Goal: Task Accomplishment & Management: Manage account settings

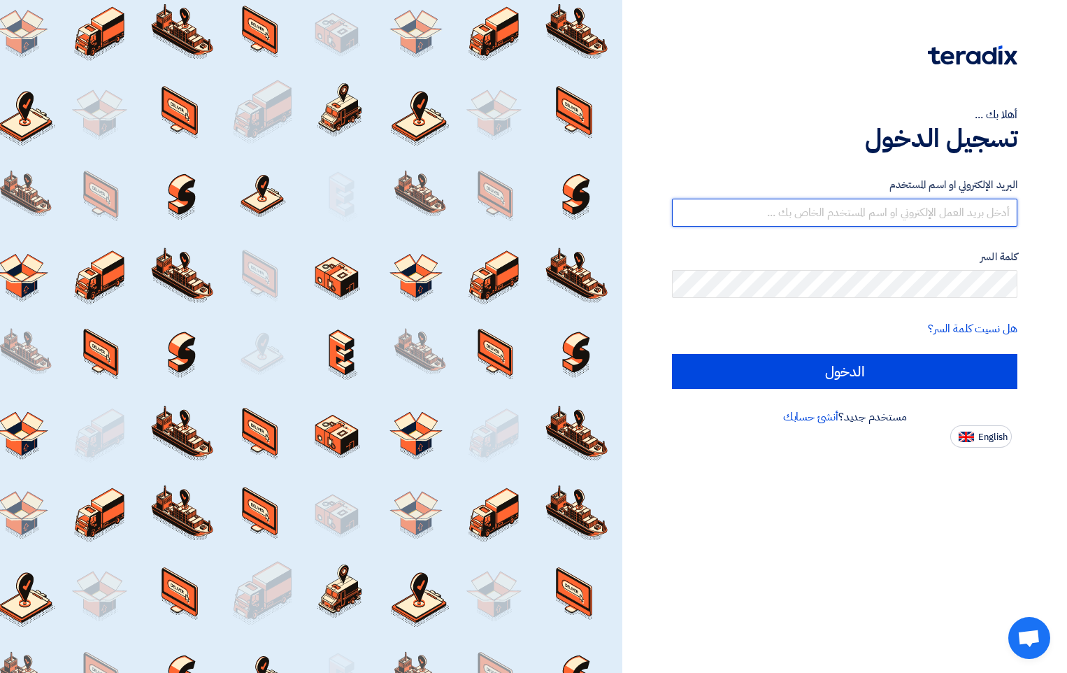
click at [953, 211] on input "text" at bounding box center [844, 213] width 345 height 28
paste input "[EMAIL_ADDRESS][DOMAIN_NAME]"
type input "[EMAIL_ADDRESS][DOMAIN_NAME]"
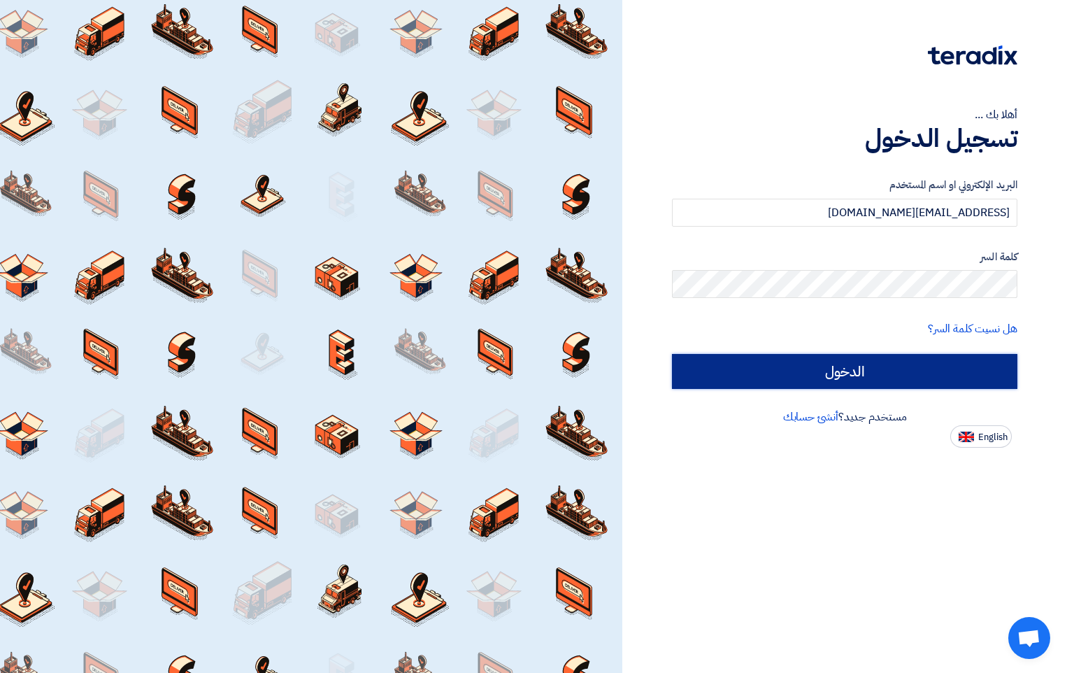
click at [838, 373] on input "الدخول" at bounding box center [844, 371] width 345 height 35
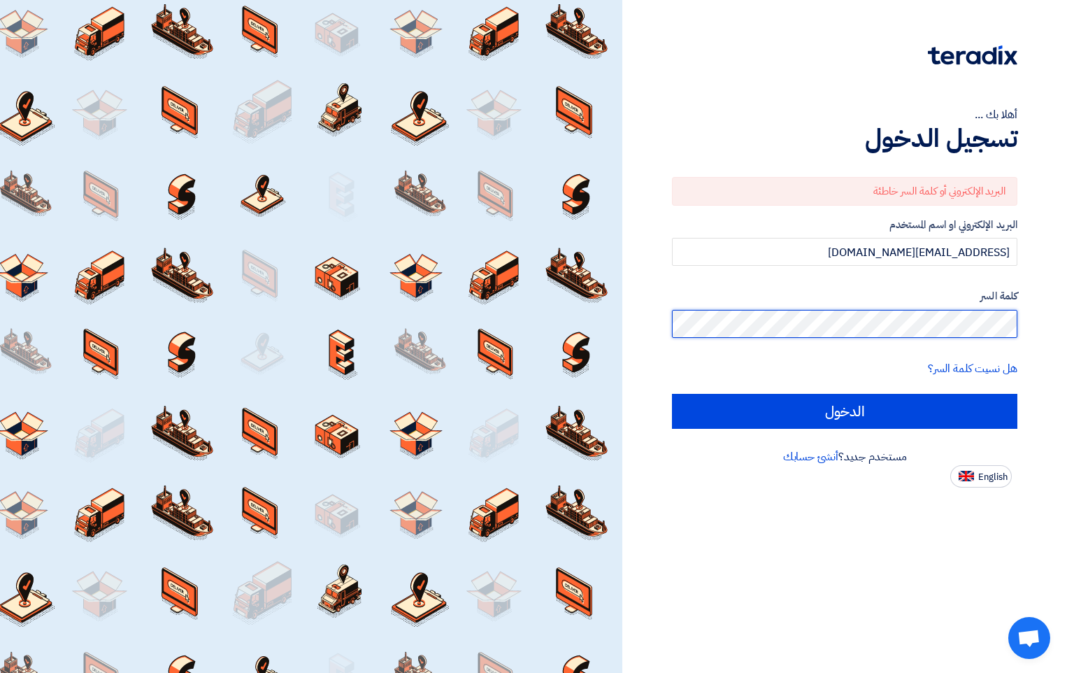
click at [1035, 321] on div "أهلا بك ... تسجيل الدخول البريد الإلكتروني أو كلمة السر خاطئة البريد الإلكتروني…" at bounding box center [845, 243] width 424 height 487
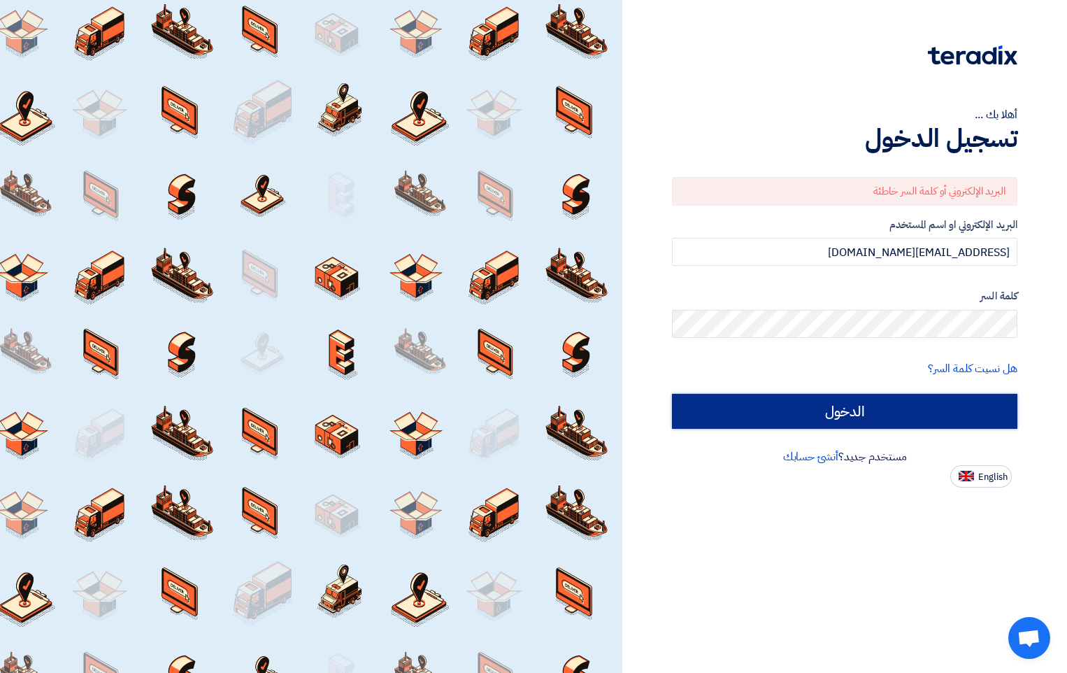
click at [867, 411] on input "الدخول" at bounding box center [844, 411] width 345 height 35
click at [843, 411] on input "الدخول" at bounding box center [844, 411] width 345 height 35
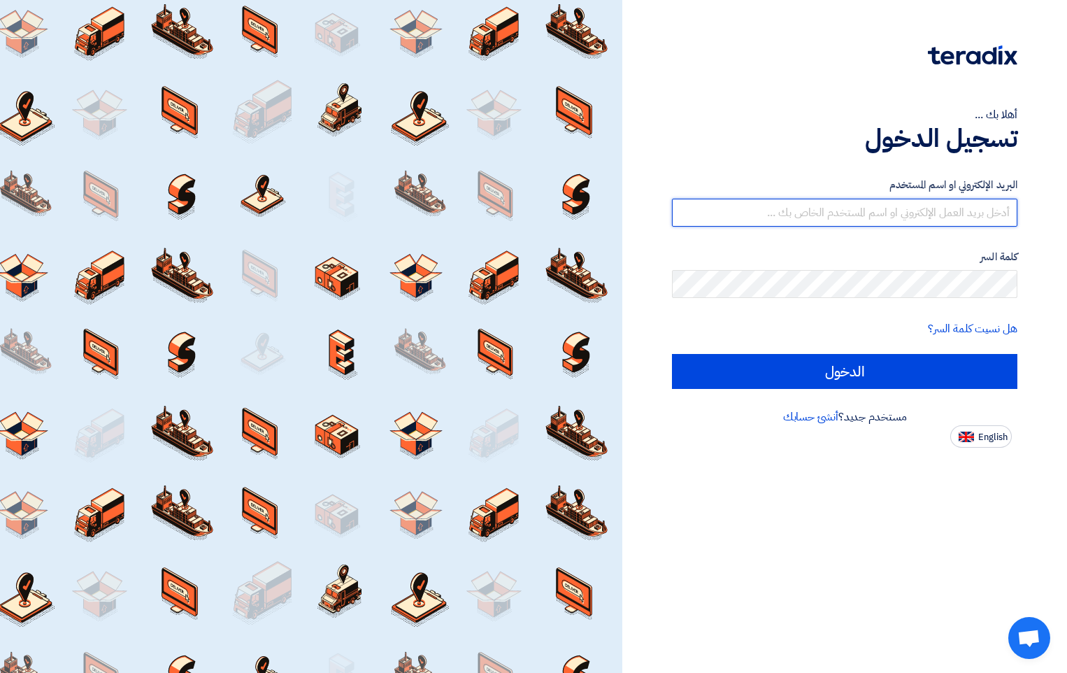
click at [918, 215] on input "text" at bounding box center [844, 213] width 345 height 28
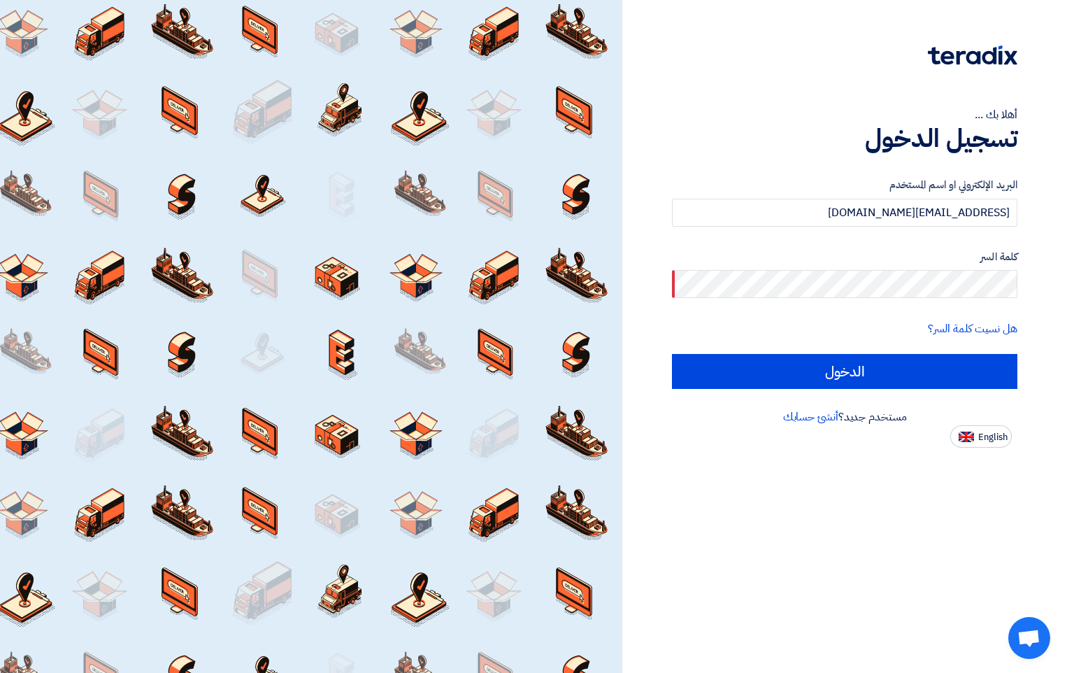
drag, startPoint x: 920, startPoint y: 269, endPoint x: 883, endPoint y: 315, distance: 58.7
click at [883, 318] on form "البريد الإلكتروني او اسم المستخدم [EMAIL_ADDRESS][DOMAIN_NAME] كلمة السر هل نسي…" at bounding box center [844, 283] width 345 height 212
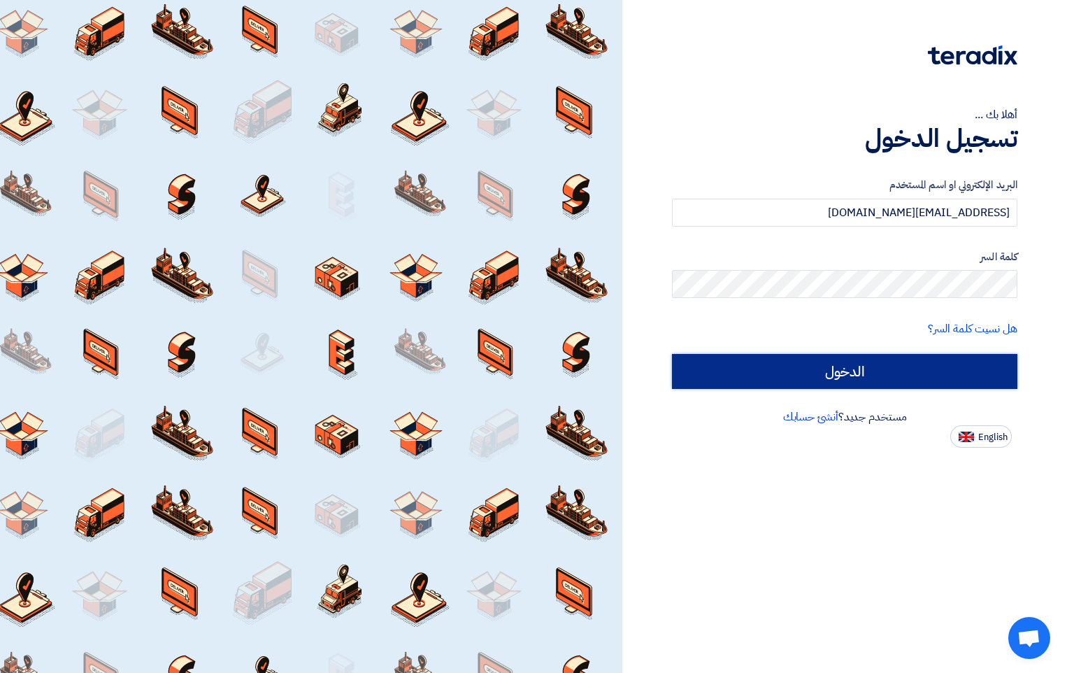
click at [806, 369] on input "الدخول" at bounding box center [844, 371] width 345 height 35
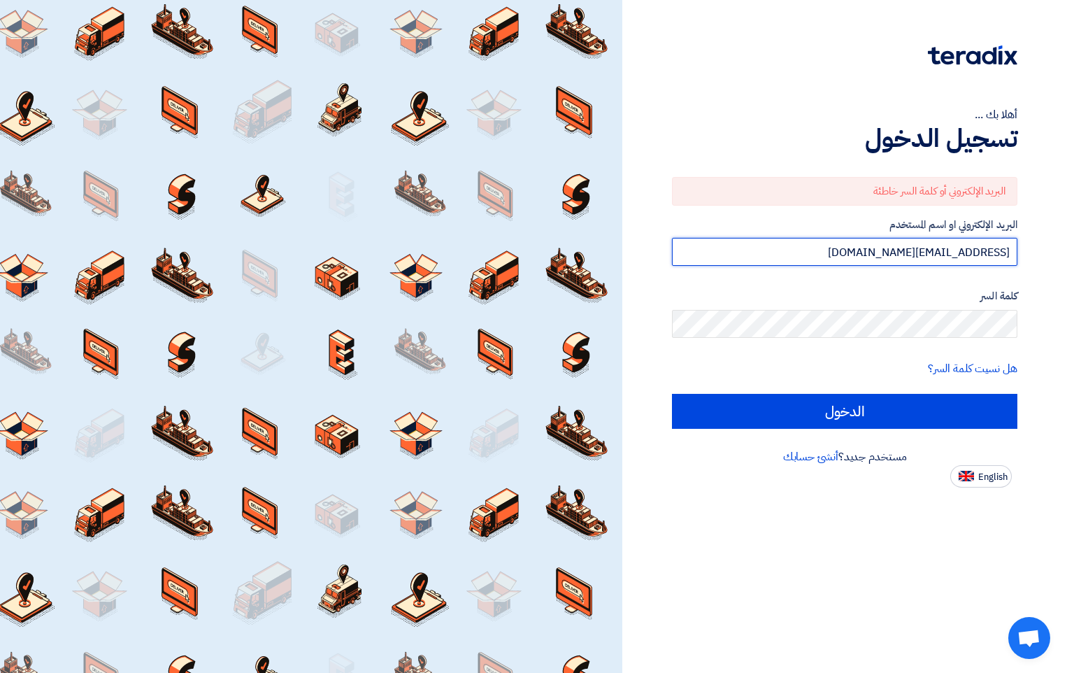
click at [883, 252] on input "[EMAIL_ADDRESS][DOMAIN_NAME]" at bounding box center [844, 252] width 345 height 28
click at [877, 252] on input "[EMAIL_ADDRESS][DOMAIN_NAME]" at bounding box center [844, 252] width 345 height 28
click at [880, 252] on input "[EMAIL_ADDRESS][DOMAIN_NAME]" at bounding box center [844, 252] width 345 height 28
drag, startPoint x: 882, startPoint y: 252, endPoint x: 883, endPoint y: 259, distance: 7.0
click at [883, 259] on input "[EMAIL_ADDRESS][DOMAIN_NAME]" at bounding box center [844, 252] width 345 height 28
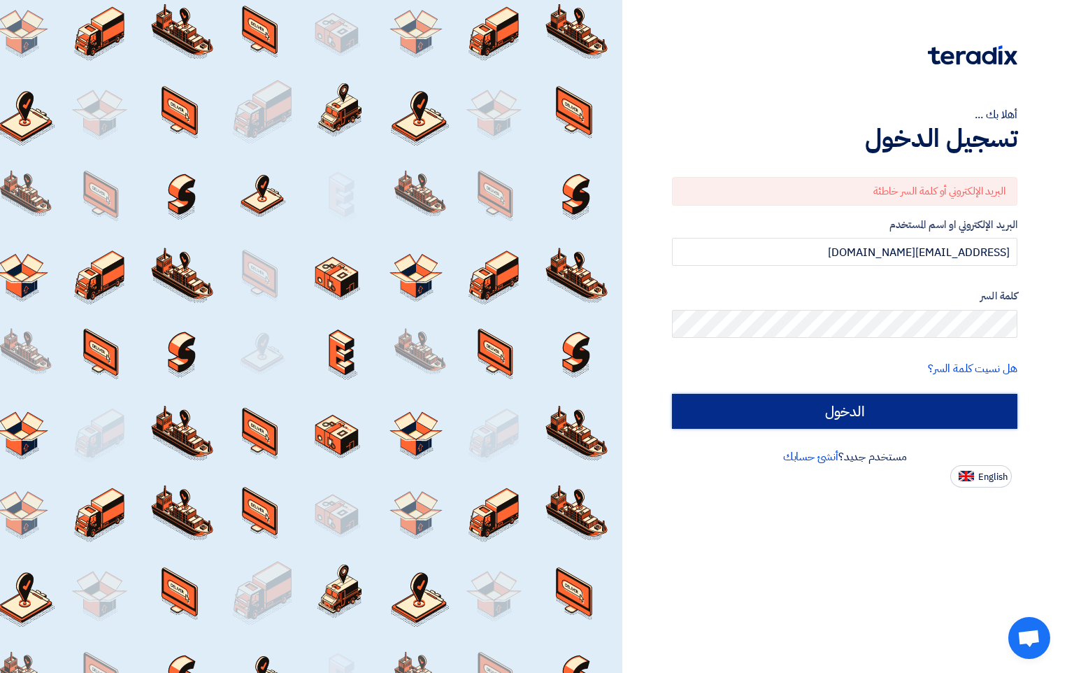
click at [902, 415] on input "الدخول" at bounding box center [844, 411] width 345 height 35
click at [852, 407] on input "الدخول" at bounding box center [844, 411] width 345 height 35
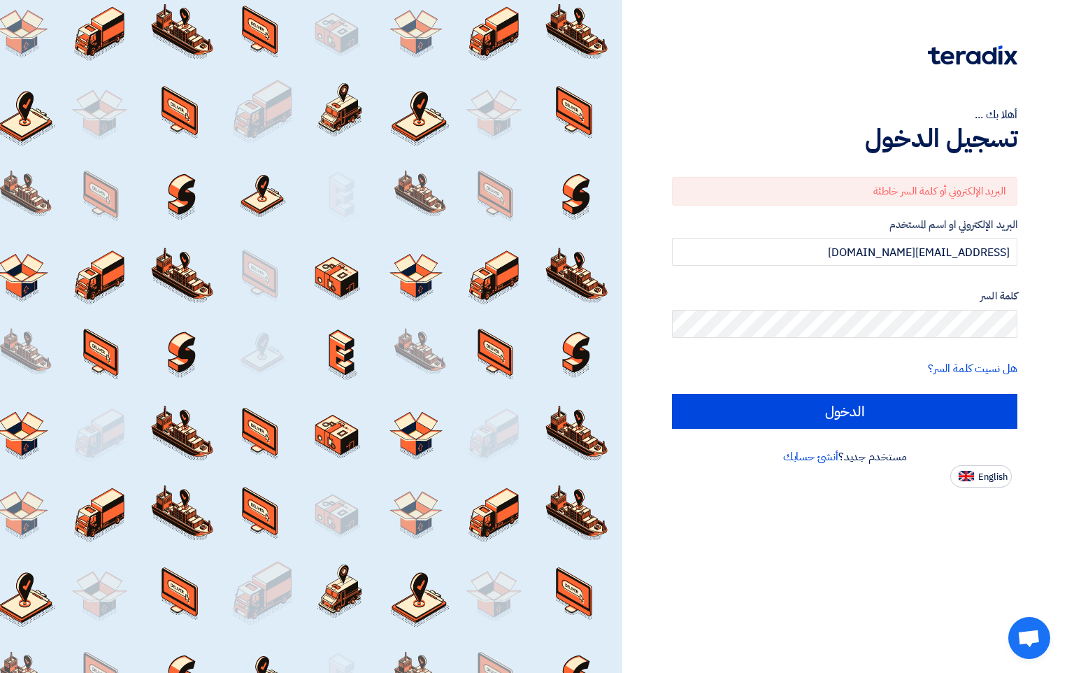
drag, startPoint x: 902, startPoint y: 285, endPoint x: 867, endPoint y: 224, distance: 70.2
click at [867, 224] on label "البريد الإلكتروني او اسم المستخدم" at bounding box center [844, 225] width 345 height 16
click at [878, 252] on input "[EMAIL_ADDRESS][DOMAIN_NAME]" at bounding box center [844, 252] width 345 height 28
click at [815, 169] on div "البريد الإلكتروني أو كلمة السر خاطئة البريد الإلكتروني او اسم المستخدم [EMAIL_A…" at bounding box center [844, 302] width 345 height 291
click at [934, 252] on input "[EMAIL_ADDRESS][DOMAIN_NAME]" at bounding box center [844, 252] width 345 height 28
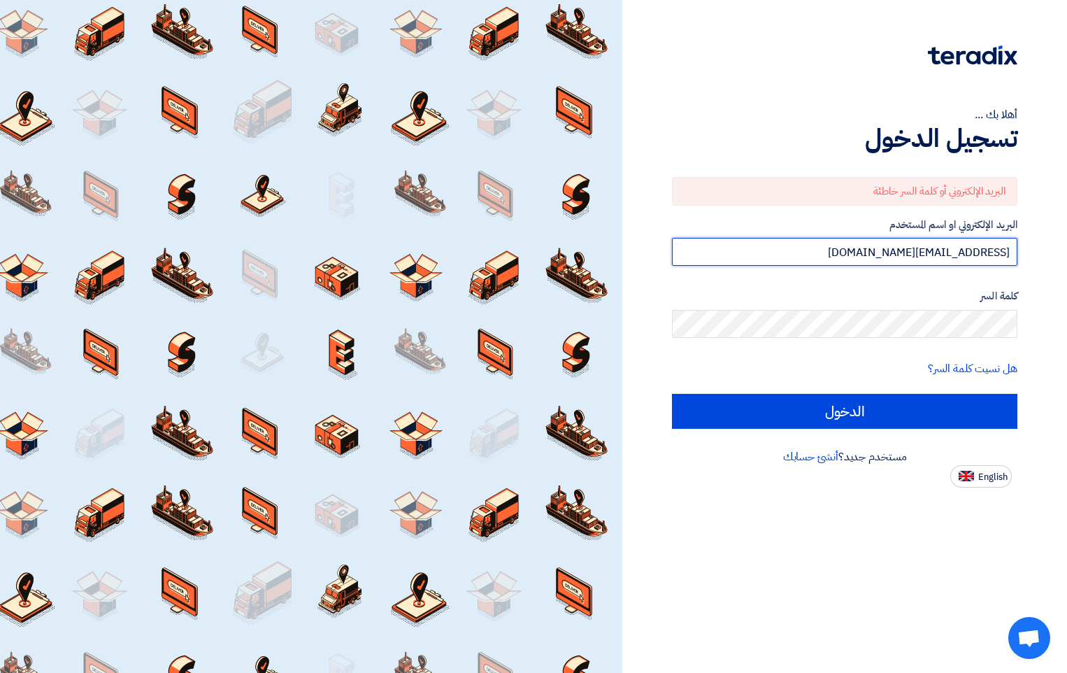
click at [932, 252] on input "[EMAIL_ADDRESS][DOMAIN_NAME]" at bounding box center [844, 252] width 345 height 28
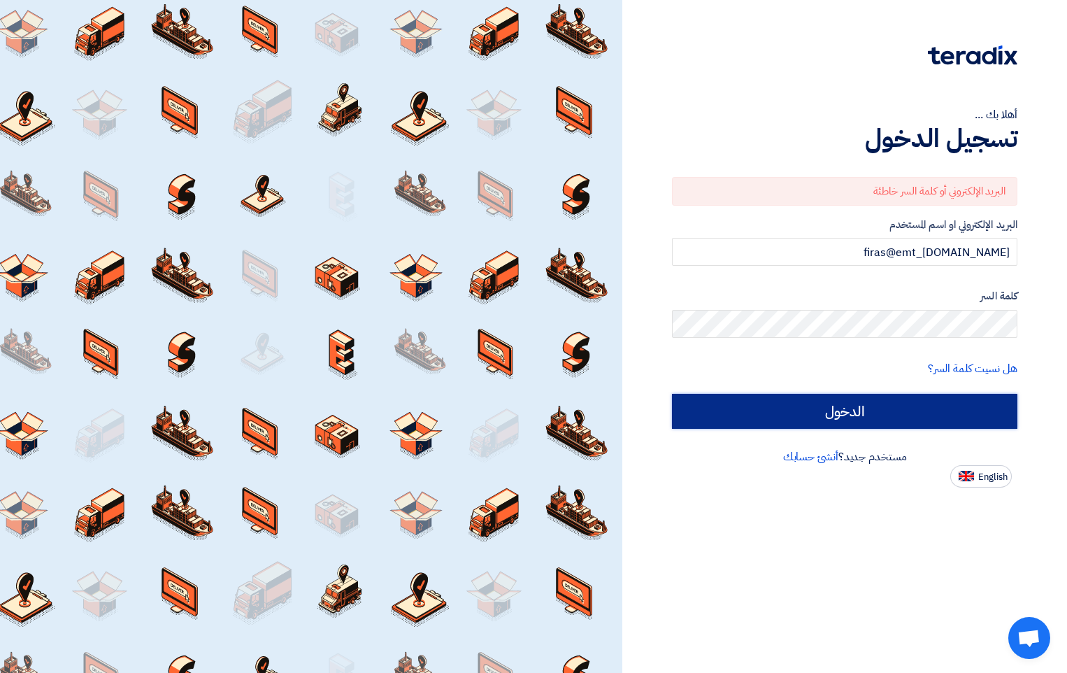
click at [926, 408] on input "الدخول" at bounding box center [844, 411] width 345 height 35
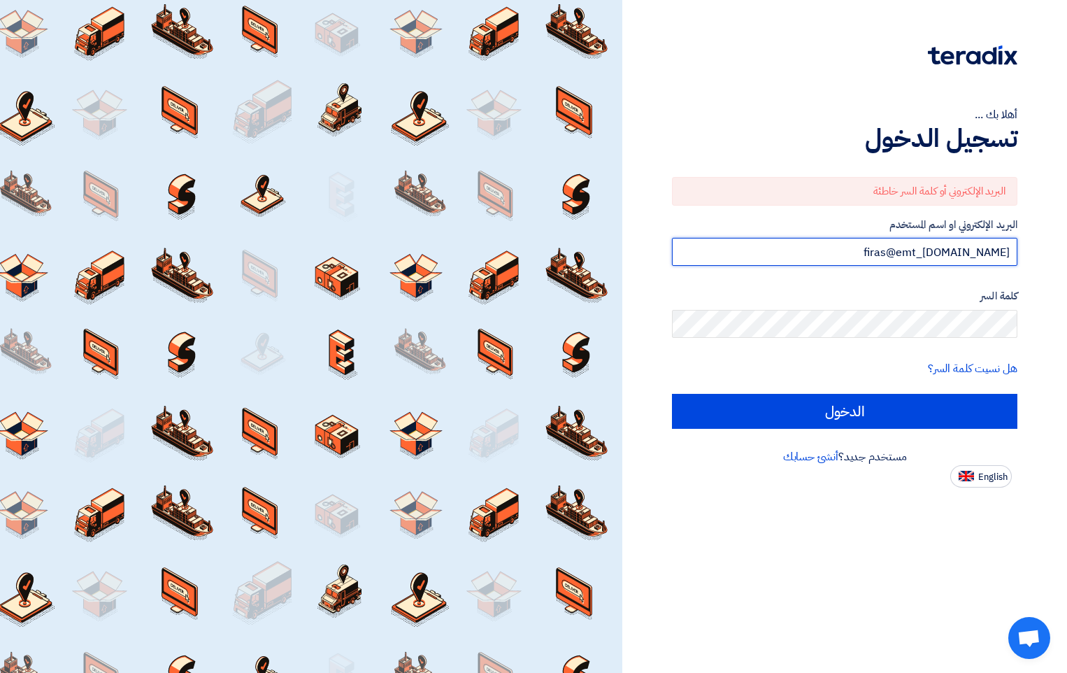
click at [932, 259] on input "firas@emt_[DOMAIN_NAME]" at bounding box center [844, 252] width 345 height 28
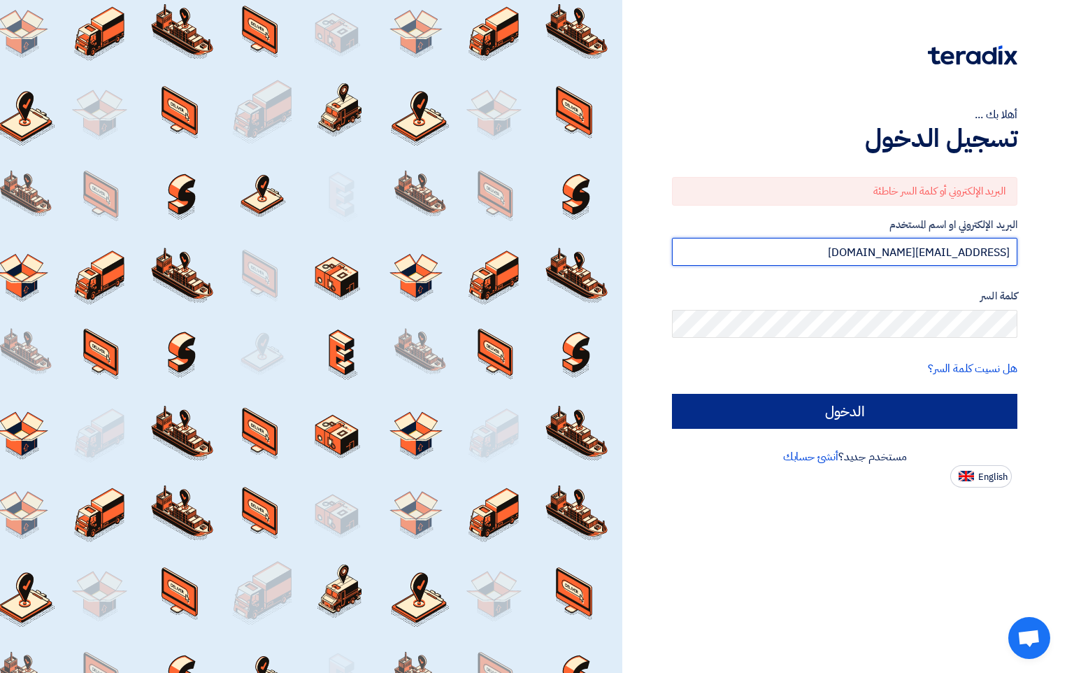
type input "[EMAIL_ADDRESS][DOMAIN_NAME]"
click at [898, 400] on input "الدخول" at bounding box center [844, 411] width 345 height 35
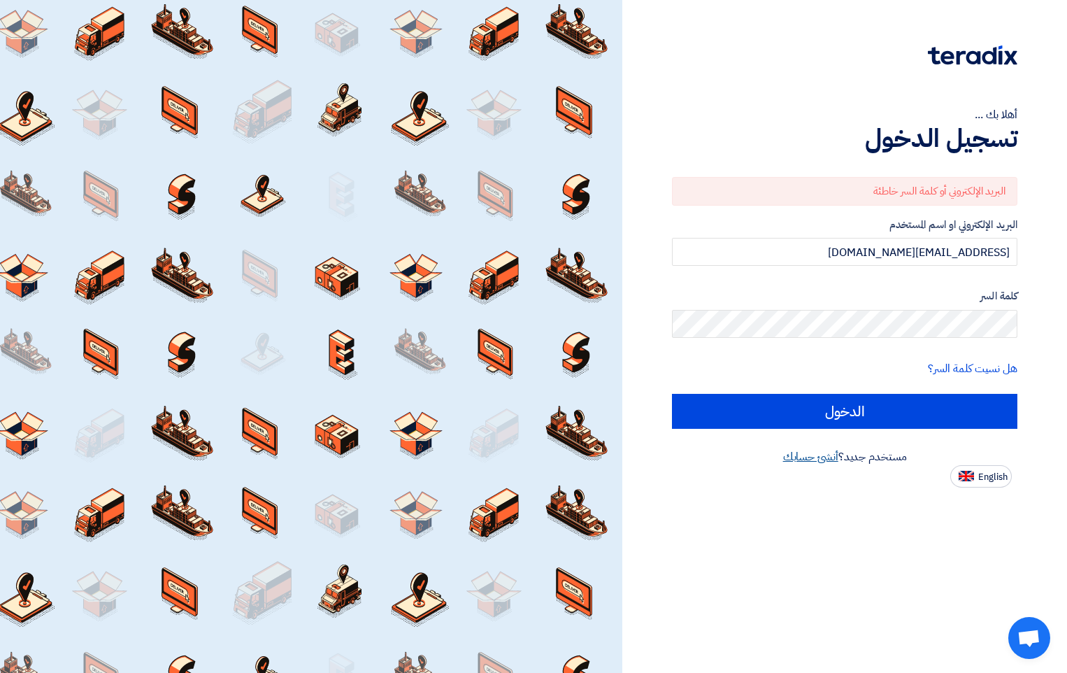
click at [824, 457] on link "أنشئ حسابك" at bounding box center [810, 456] width 55 height 17
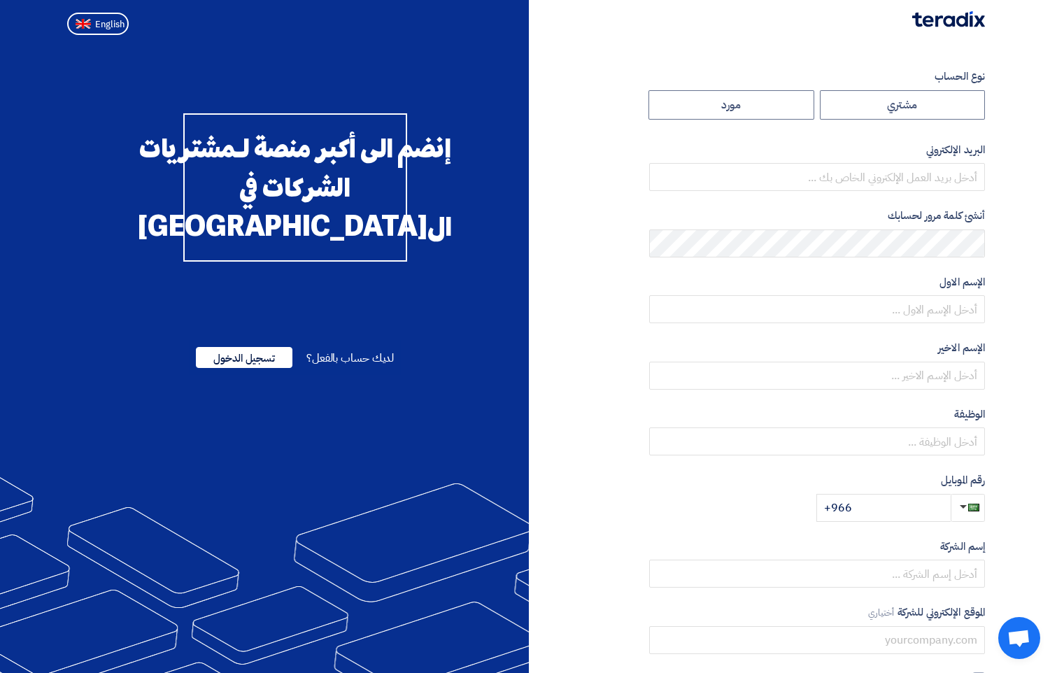
drag, startPoint x: 270, startPoint y: 389, endPoint x: 497, endPoint y: 258, distance: 261.6
click at [549, 231] on div "نوع الحساب مشتري مورد البريد الإلكتروني أنشئ كلمة مرور لحسابك الإسم الاول الإسم…" at bounding box center [762, 404] width 467 height 671
click at [266, 368] on span "تسجيل الدخول" at bounding box center [244, 357] width 97 height 21
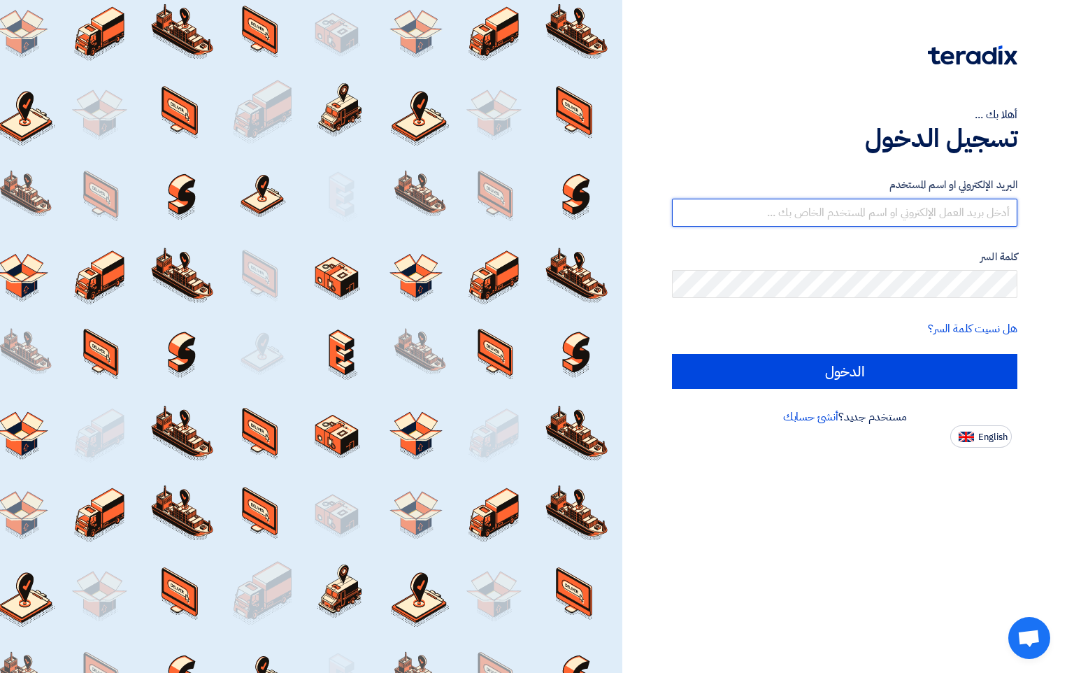
click at [877, 208] on input "text" at bounding box center [844, 213] width 345 height 28
click at [994, 219] on input "text" at bounding box center [844, 213] width 345 height 28
type input "س"
click at [991, 211] on input "text" at bounding box center [844, 213] width 345 height 28
click at [926, 211] on input "text" at bounding box center [844, 213] width 345 height 28
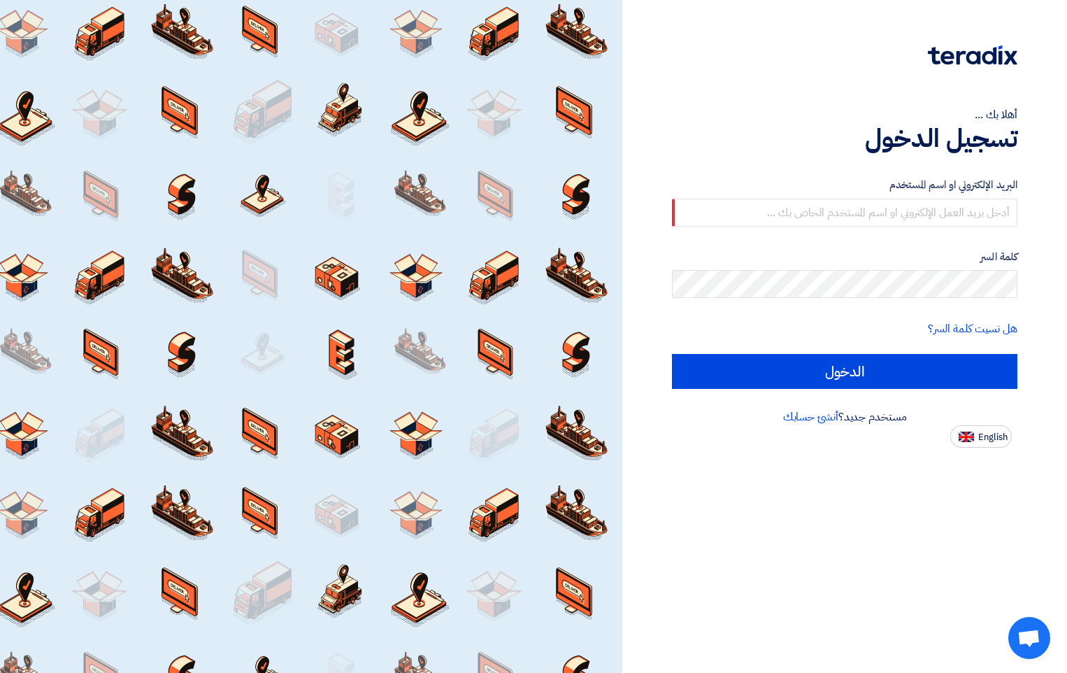
click at [768, 113] on div "أهلا بك ..." at bounding box center [844, 114] width 345 height 17
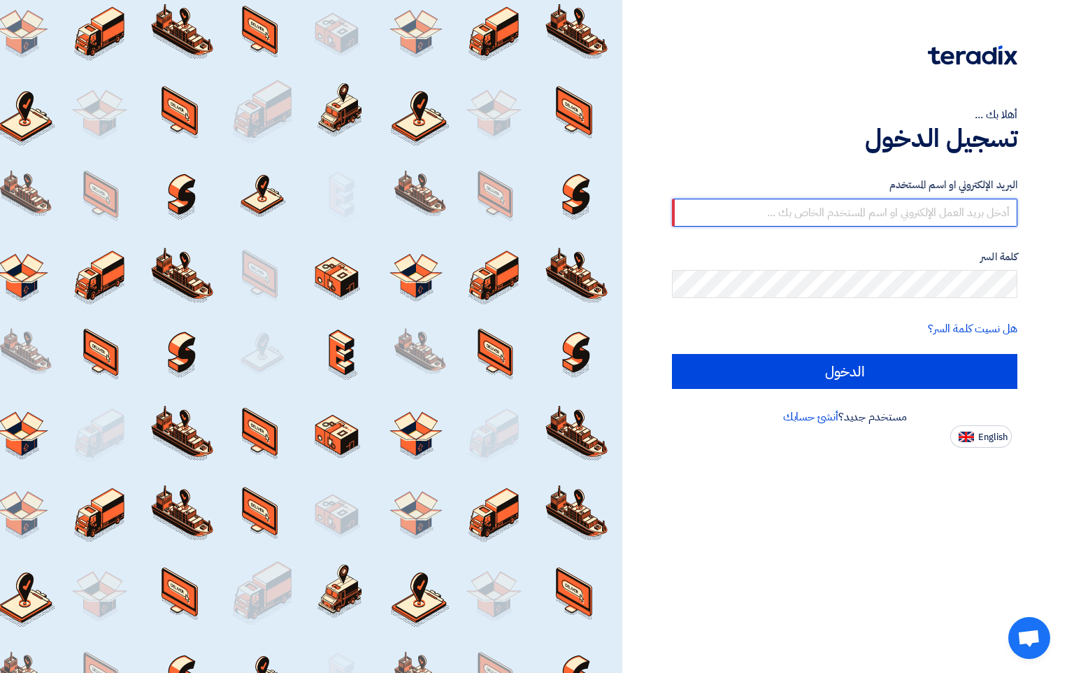
click at [991, 216] on input "text" at bounding box center [844, 213] width 345 height 28
type input "[EMAIL_ADDRESS][DOMAIN_NAME]"
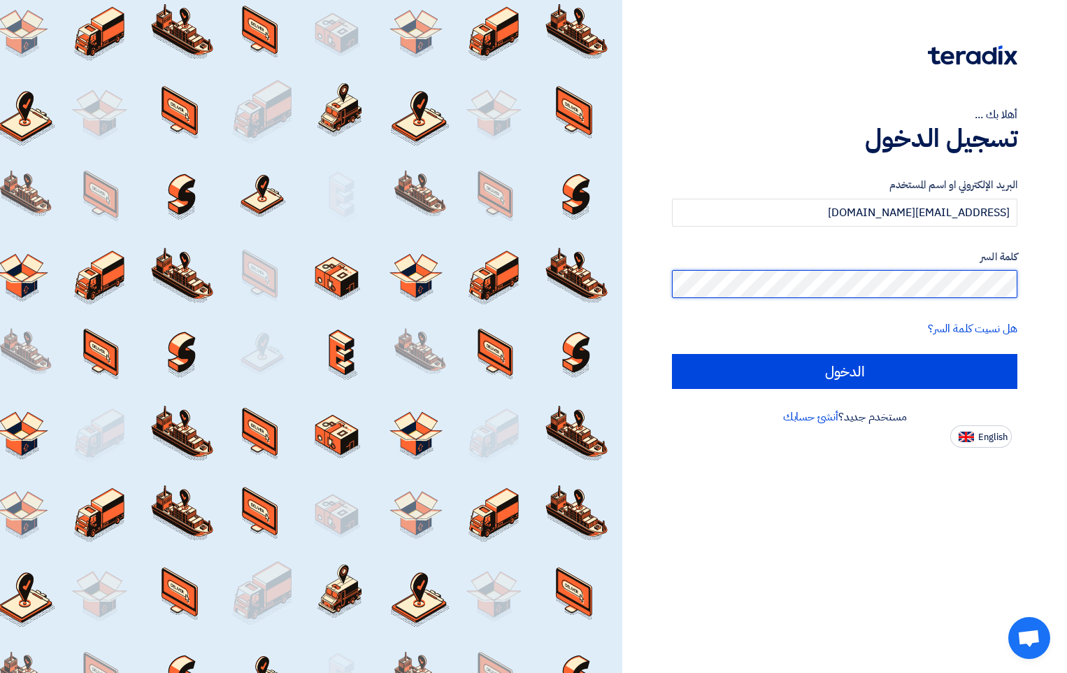
click at [1024, 283] on div "أهلا بك ... تسجيل الدخول البريد الإلكتروني او اسم المستخدم [EMAIL_ADDRESS][DOMA…" at bounding box center [845, 224] width 424 height 448
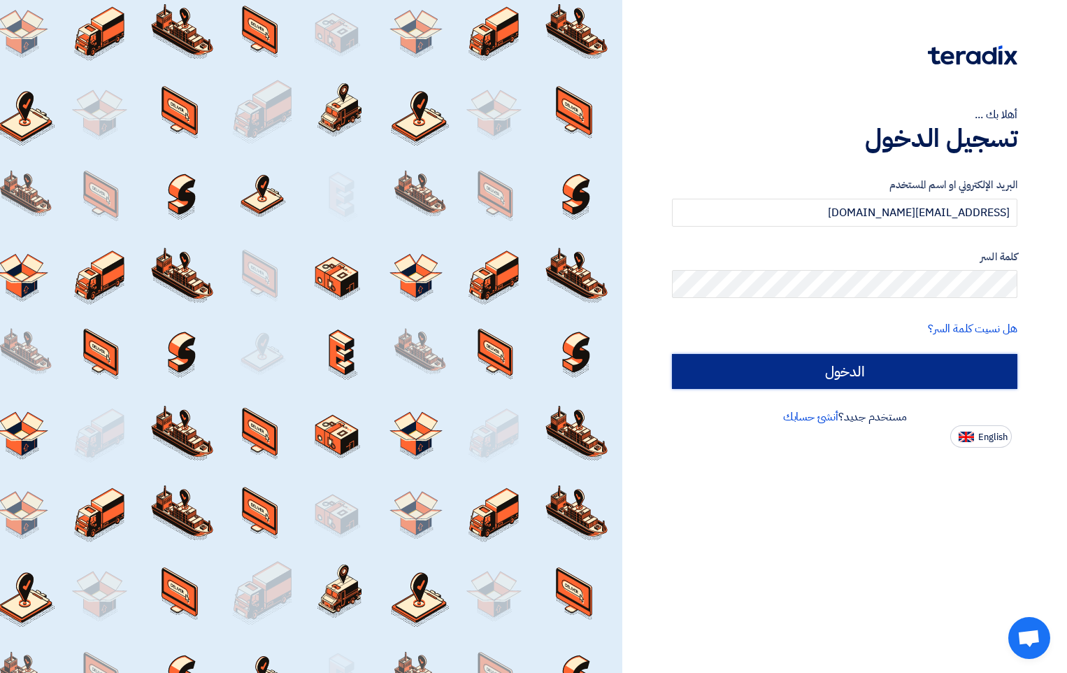
click at [848, 376] on input "الدخول" at bounding box center [844, 371] width 345 height 35
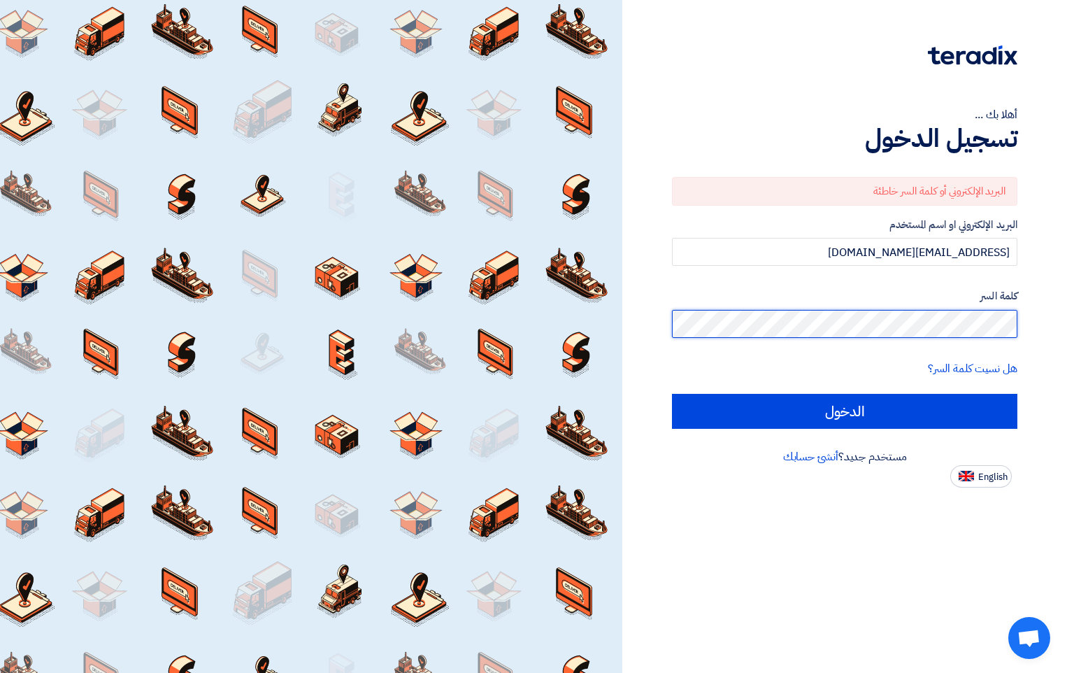
click at [1067, 340] on html "أهلا بك ... تسجيل الدخول البريد الإلكتروني أو كلمة السر خاطئة البريد الإلكتروني…" at bounding box center [533, 336] width 1067 height 673
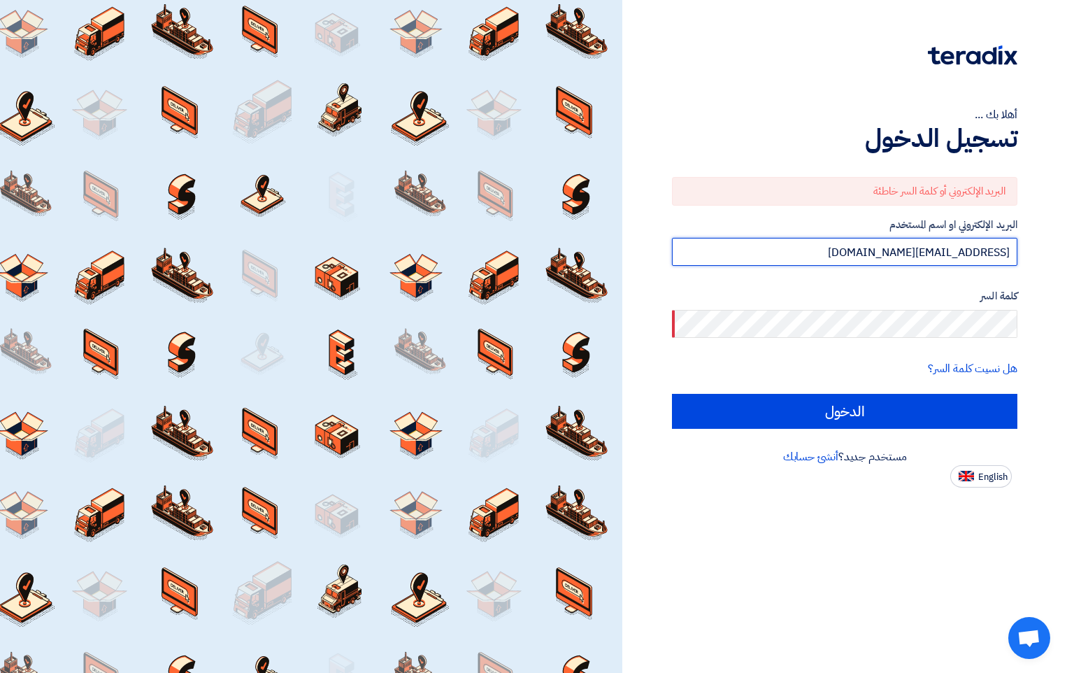
drag, startPoint x: 870, startPoint y: 252, endPoint x: 1065, endPoint y: 246, distance: 195.2
click at [1065, 246] on div "أهلا بك ... تسجيل الدخول البريد الإلكتروني أو كلمة السر خاطئة البريد الإلكتروني…" at bounding box center [844, 336] width 445 height 673
click at [995, 250] on input "text" at bounding box center [844, 252] width 345 height 28
type input "[EMAIL_ADDRESS][DOMAIN_NAME]"
click at [490, 26] on div at bounding box center [311, 336] width 622 height 673
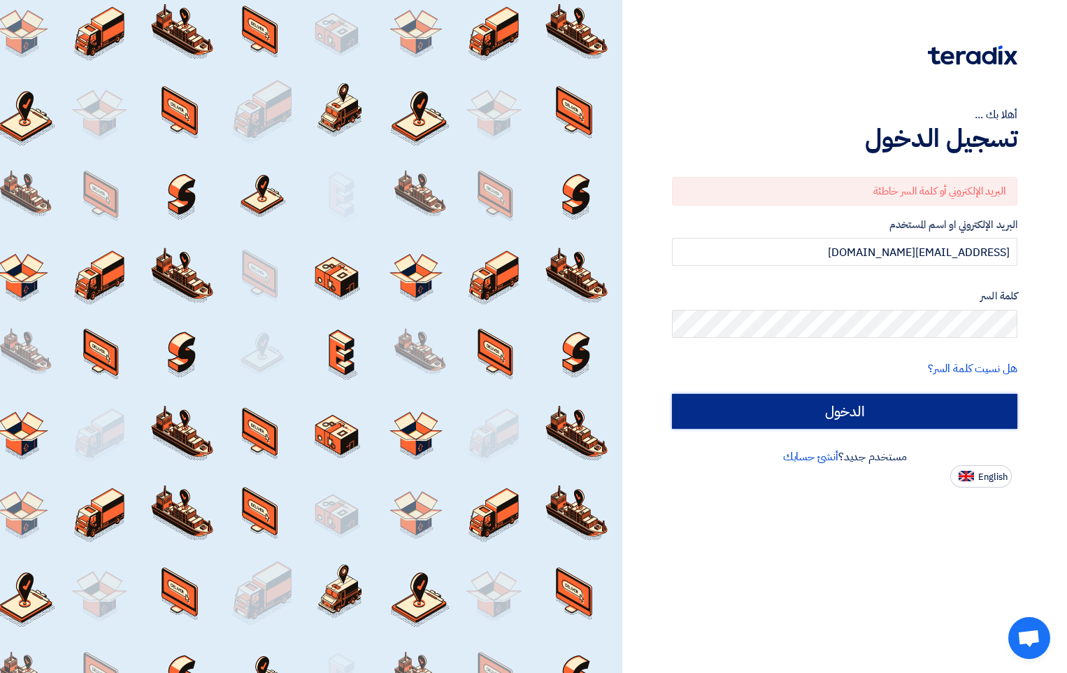
click at [872, 413] on input "الدخول" at bounding box center [844, 411] width 345 height 35
click at [855, 420] on input "الدخول" at bounding box center [844, 411] width 345 height 35
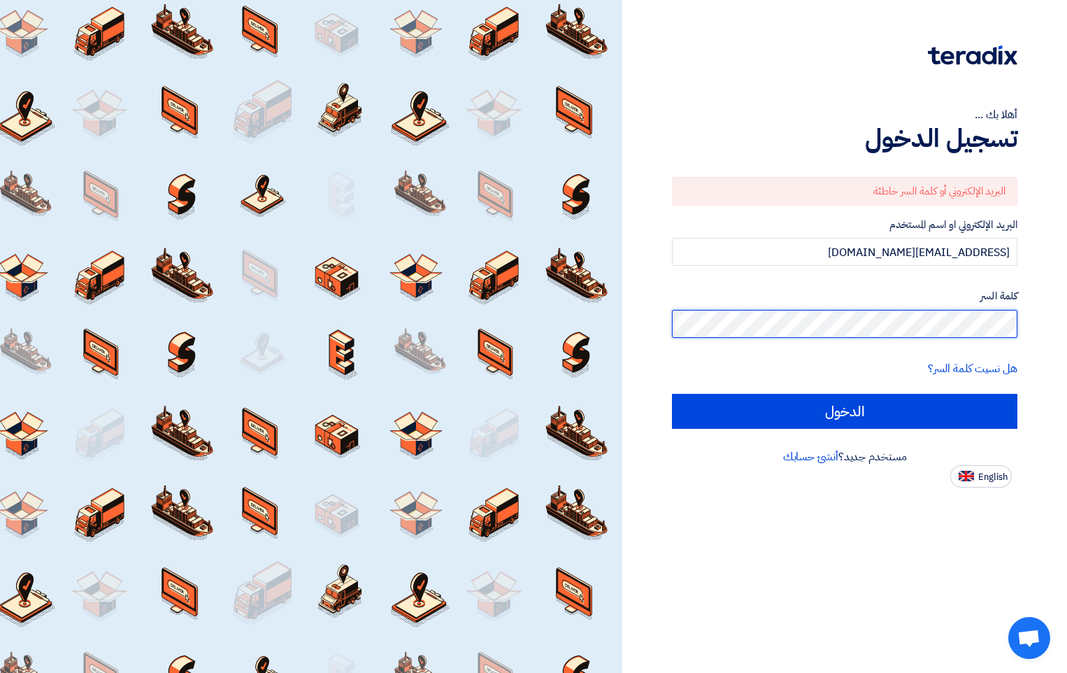
click at [1067, 333] on html "أهلا بك ... تسجيل الدخول البريد الإلكتروني أو كلمة السر خاطئة البريد الإلكتروني…" at bounding box center [533, 336] width 1067 height 673
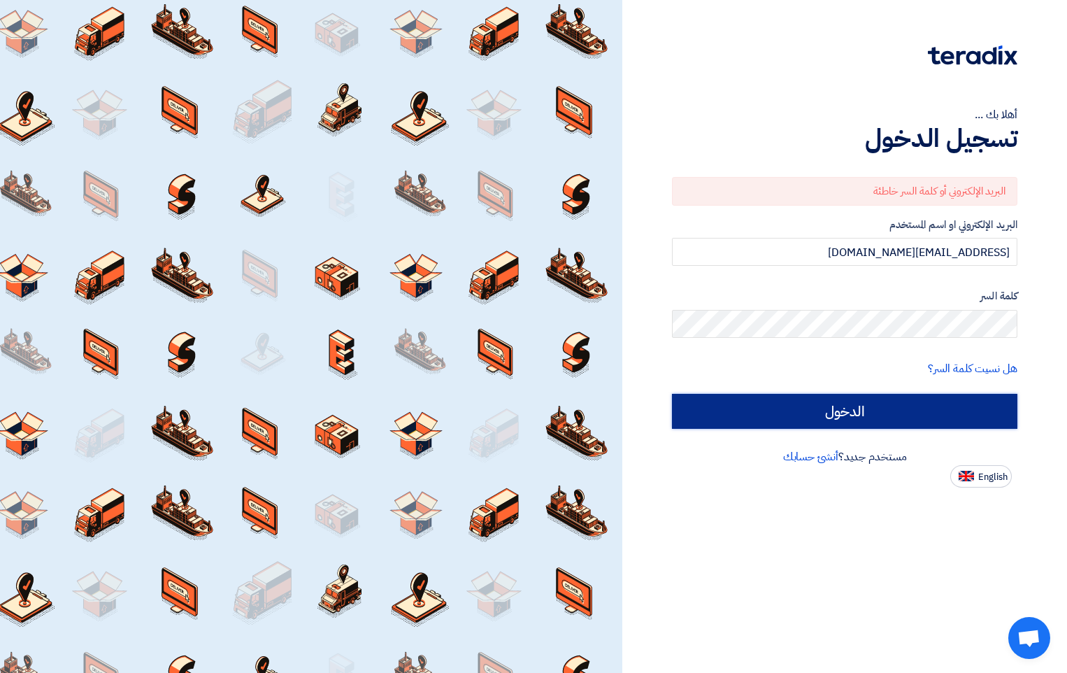
click at [859, 423] on input "الدخول" at bounding box center [844, 411] width 345 height 35
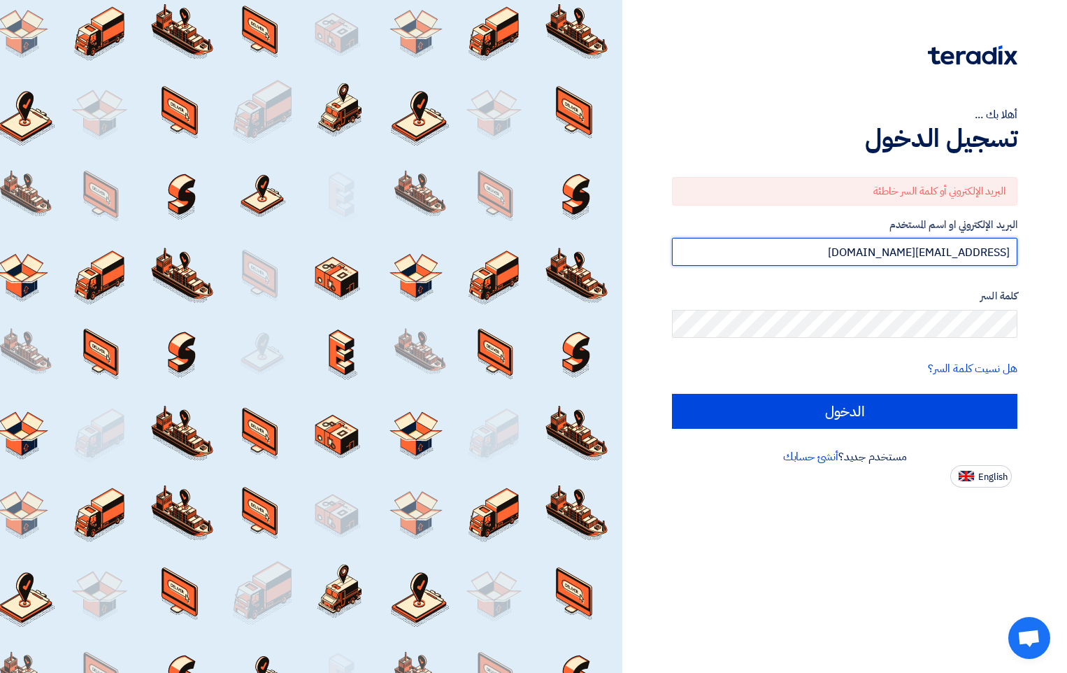
click at [862, 253] on input "[EMAIL_ADDRESS][DOMAIN_NAME]" at bounding box center [844, 252] width 345 height 28
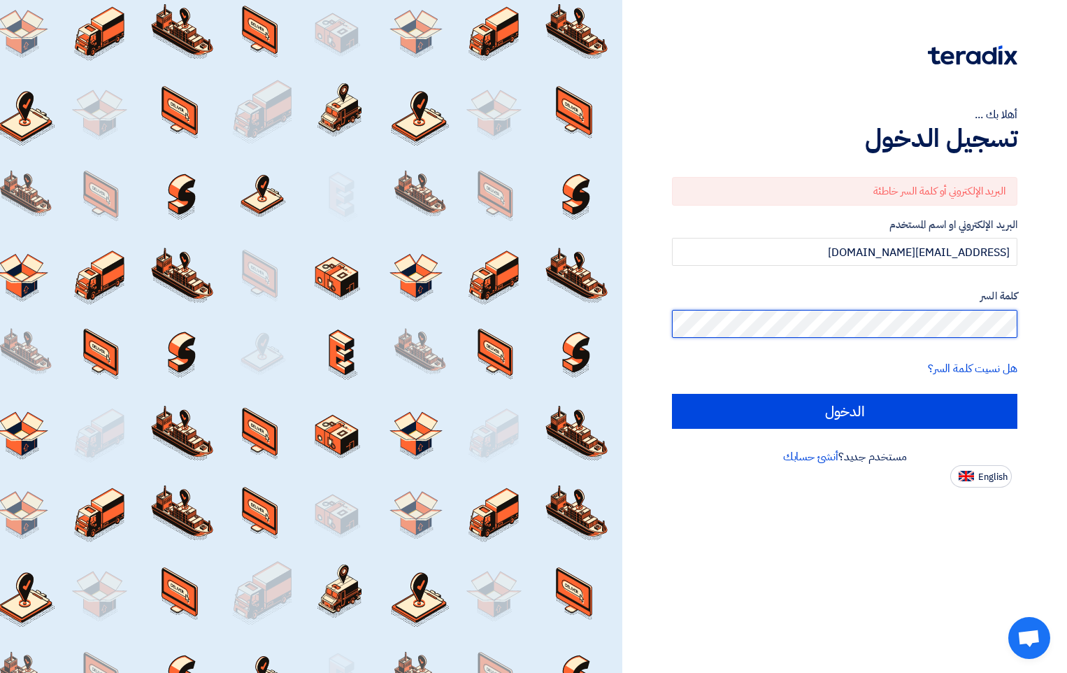
click at [1067, 337] on html "أهلا بك ... تسجيل الدخول البريد الإلكتروني أو كلمة السر خاطئة البريد الإلكتروني…" at bounding box center [533, 336] width 1067 height 673
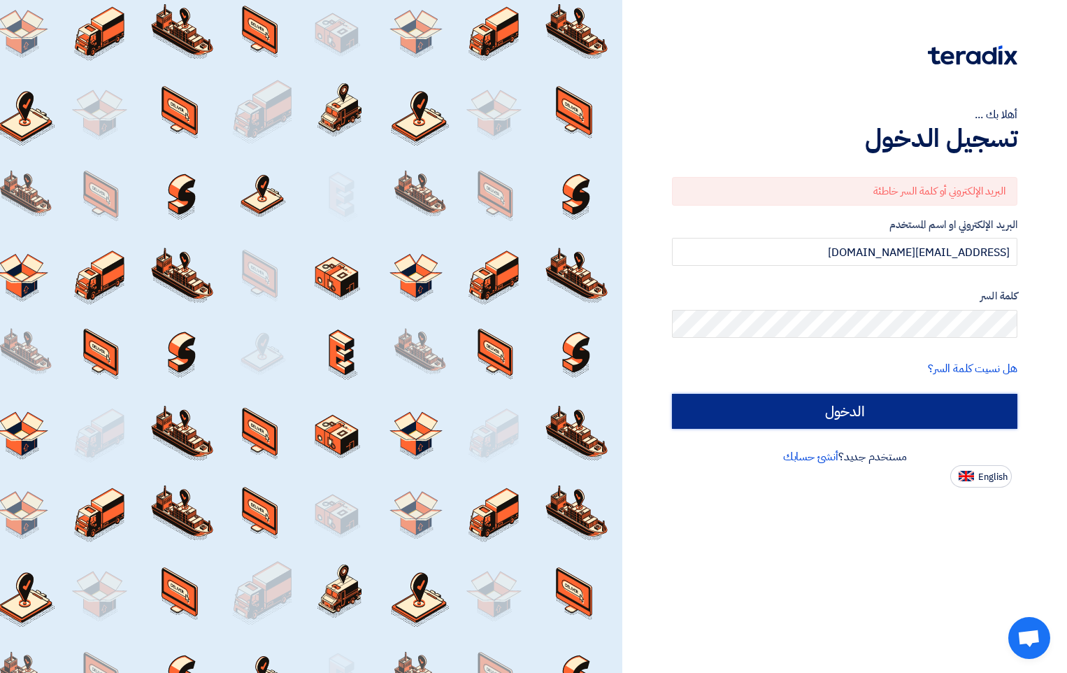
click at [857, 397] on input "الدخول" at bounding box center [844, 411] width 345 height 35
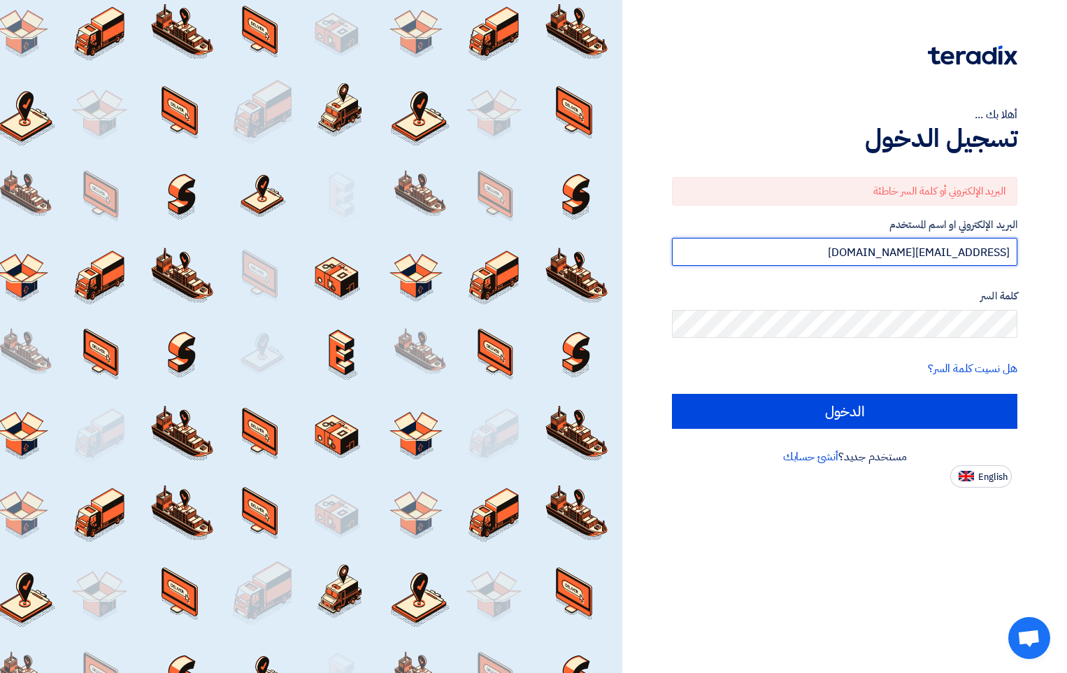
drag, startPoint x: 1001, startPoint y: 252, endPoint x: 816, endPoint y: 251, distance: 184.6
click at [816, 251] on input "[EMAIL_ADDRESS][DOMAIN_NAME]" at bounding box center [844, 252] width 345 height 28
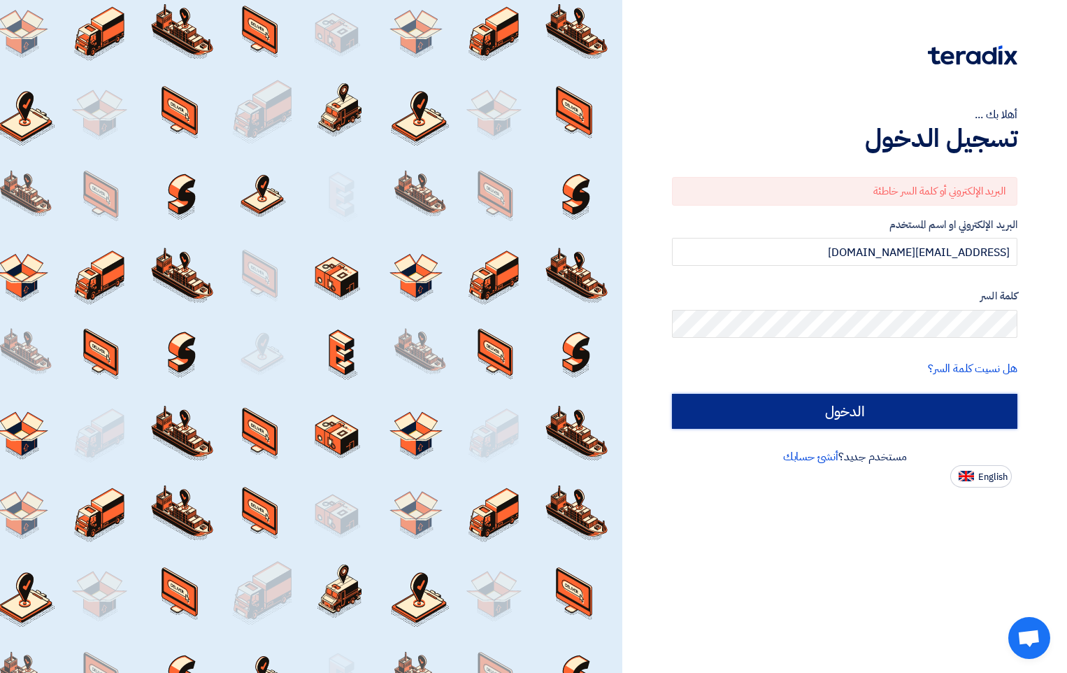
click at [846, 418] on input "الدخول" at bounding box center [844, 411] width 345 height 35
click at [848, 416] on input "الدخول" at bounding box center [844, 411] width 345 height 35
click at [838, 408] on input "الدخول" at bounding box center [844, 411] width 345 height 35
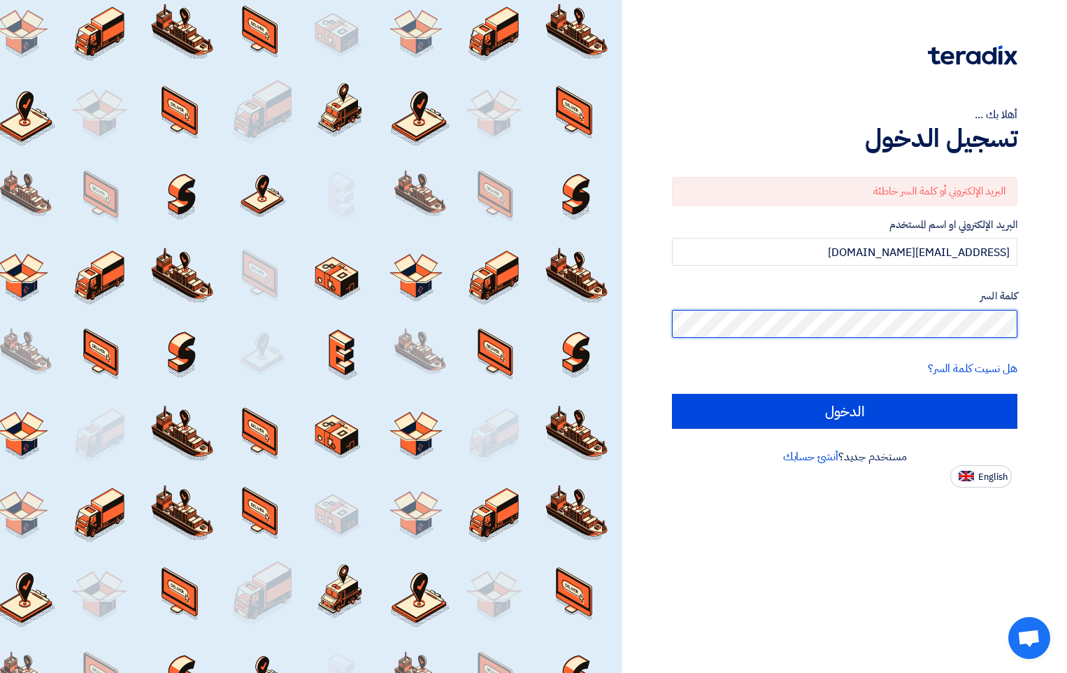
click at [1067, 317] on html "أهلا بك ... تسجيل الدخول البريد الإلكتروني أو كلمة السر خاطئة البريد الإلكتروني…" at bounding box center [533, 336] width 1067 height 673
click at [1067, 326] on html "أهلا بك ... تسجيل الدخول البريد الإلكتروني أو كلمة السر خاطئة البريد الإلكتروني…" at bounding box center [533, 336] width 1067 height 673
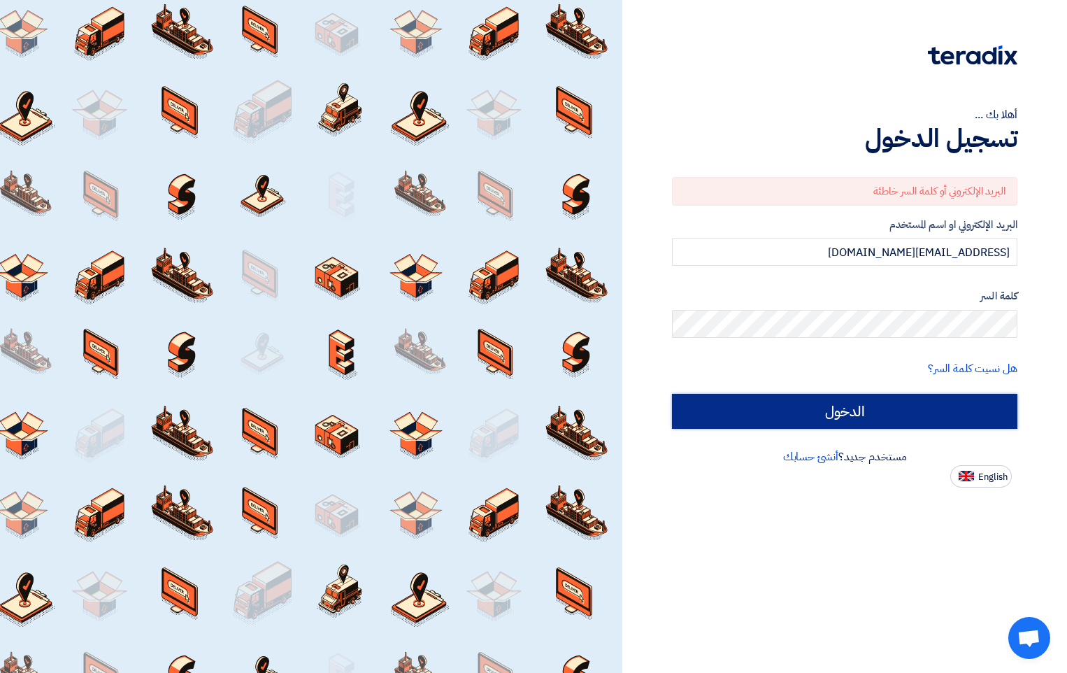
click at [867, 406] on input "الدخول" at bounding box center [844, 411] width 345 height 35
click at [841, 414] on input "الدخول" at bounding box center [844, 411] width 345 height 35
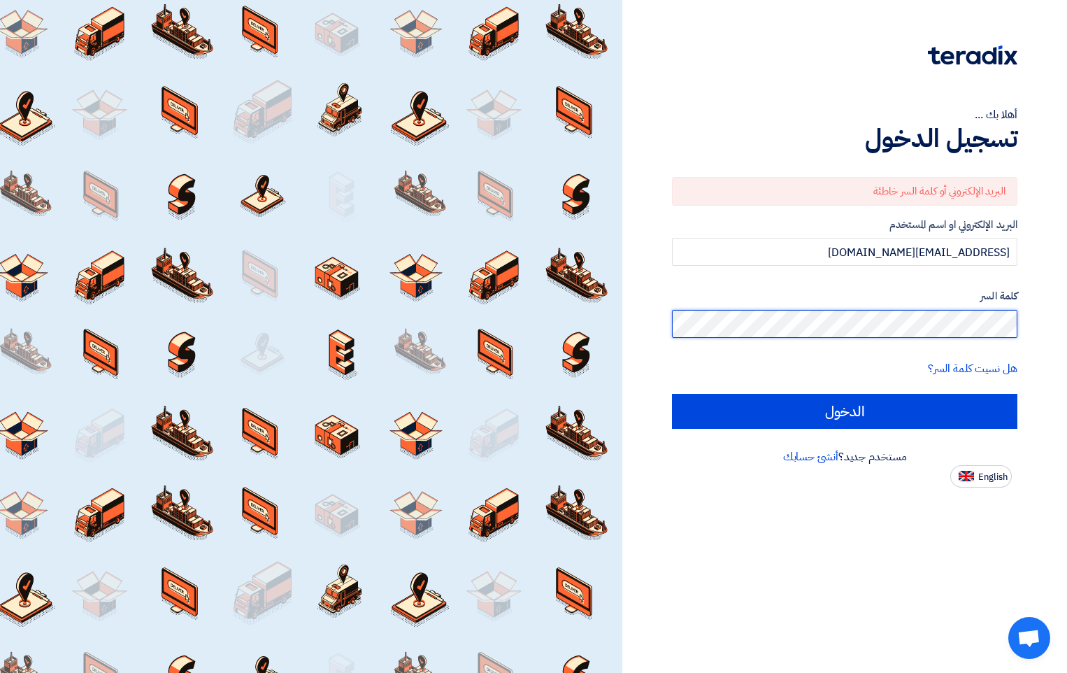
click at [1067, 337] on html "أهلا بك ... تسجيل الدخول البريد الإلكتروني أو كلمة السر خاطئة البريد الإلكتروني…" at bounding box center [533, 336] width 1067 height 673
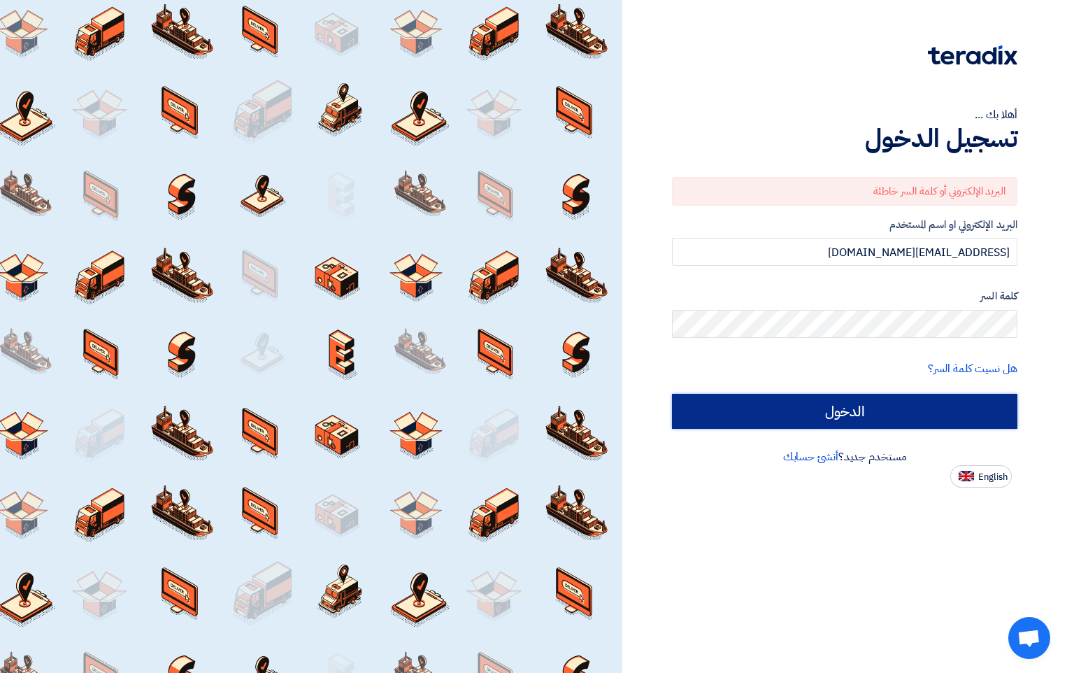
click at [849, 412] on input "الدخول" at bounding box center [844, 411] width 345 height 35
